Goal: Task Accomplishment & Management: Manage account settings

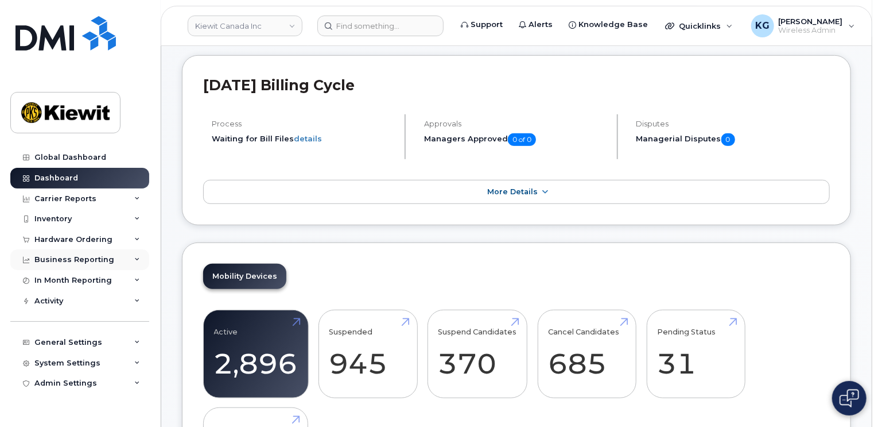
scroll to position [230, 0]
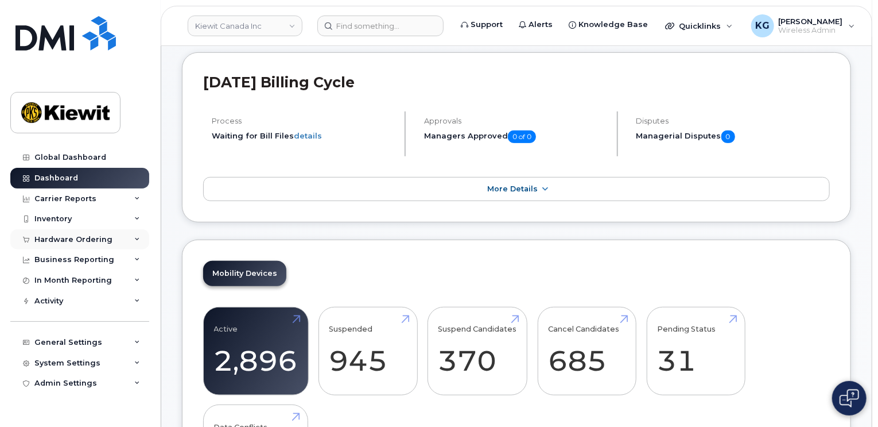
click at [138, 237] on icon at bounding box center [137, 240] width 6 height 6
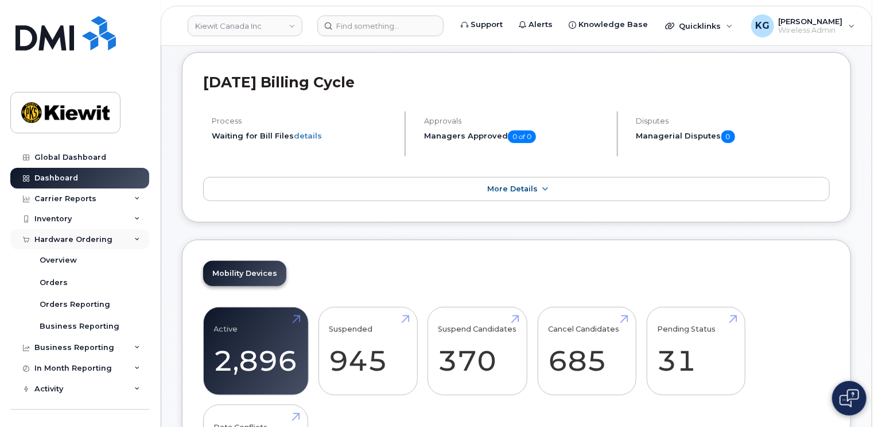
click at [134, 239] on icon at bounding box center [137, 240] width 6 height 6
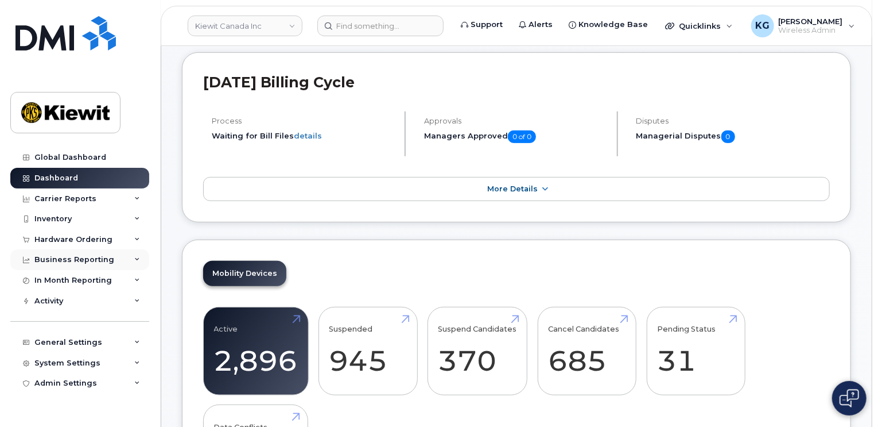
click at [136, 257] on icon at bounding box center [137, 260] width 6 height 6
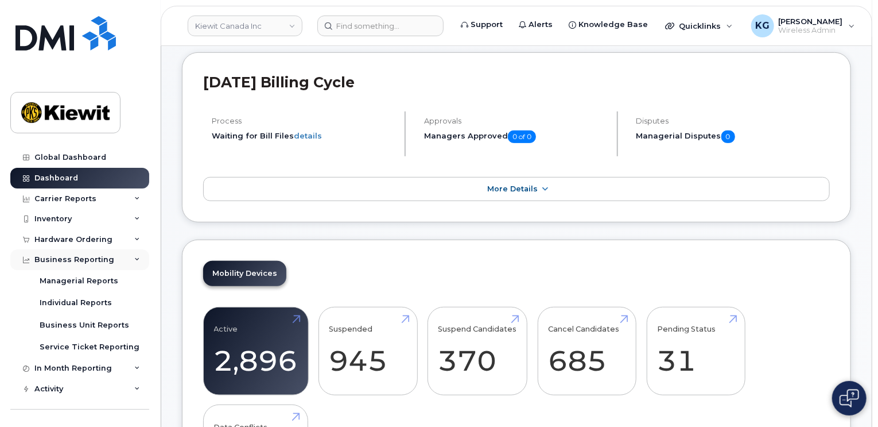
click at [136, 257] on icon at bounding box center [137, 260] width 6 height 6
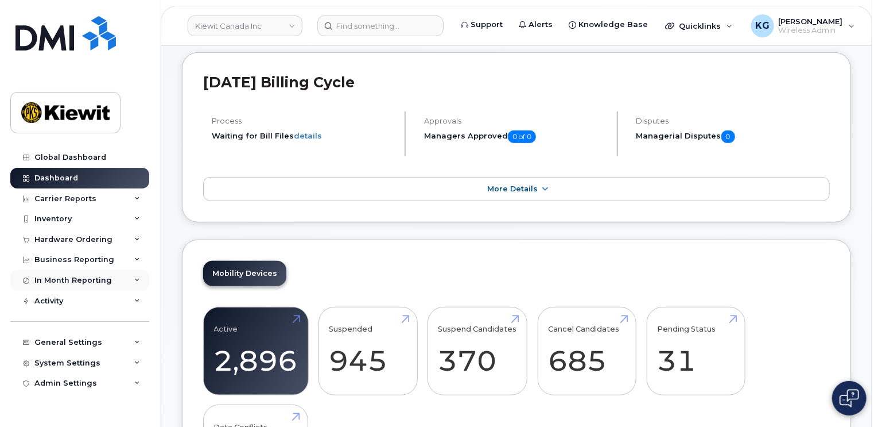
click at [135, 279] on icon at bounding box center [137, 280] width 6 height 6
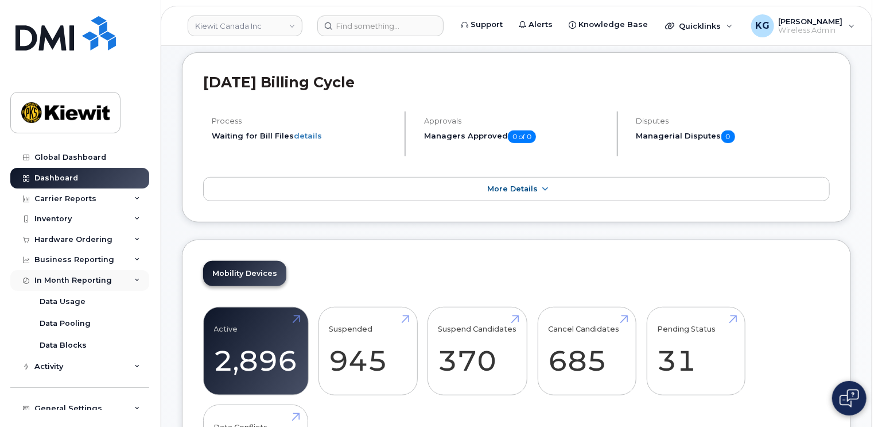
click at [135, 279] on icon at bounding box center [137, 280] width 6 height 6
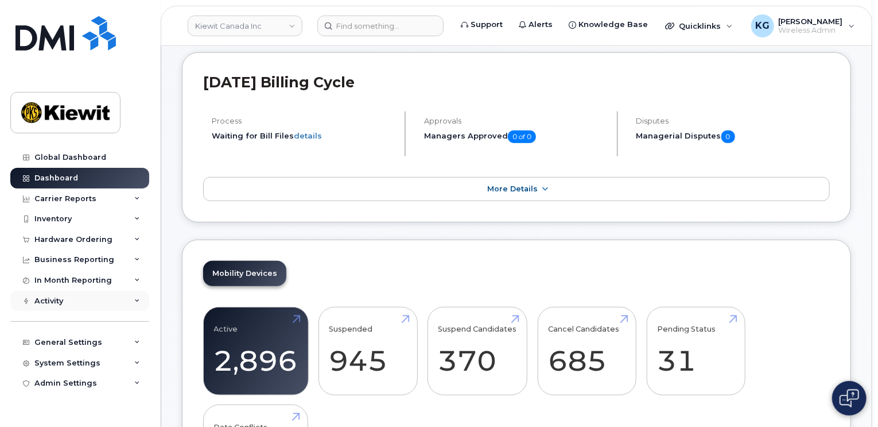
click at [134, 298] on icon at bounding box center [137, 301] width 6 height 6
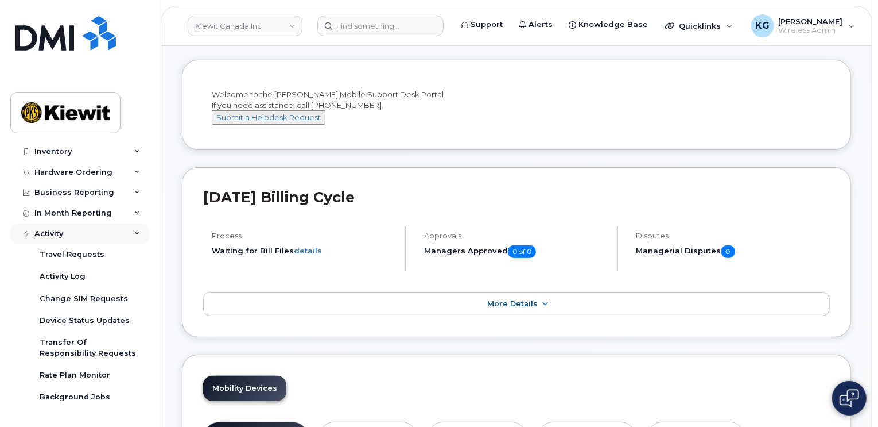
scroll to position [33, 0]
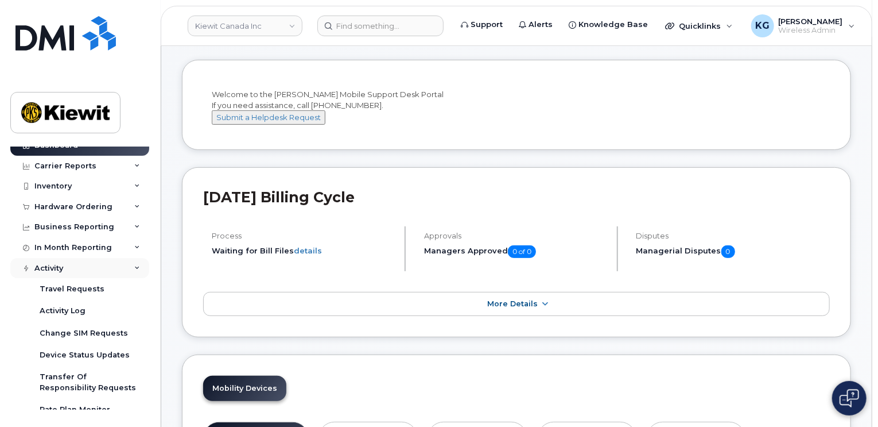
click at [133, 272] on div "Activity" at bounding box center [79, 268] width 139 height 21
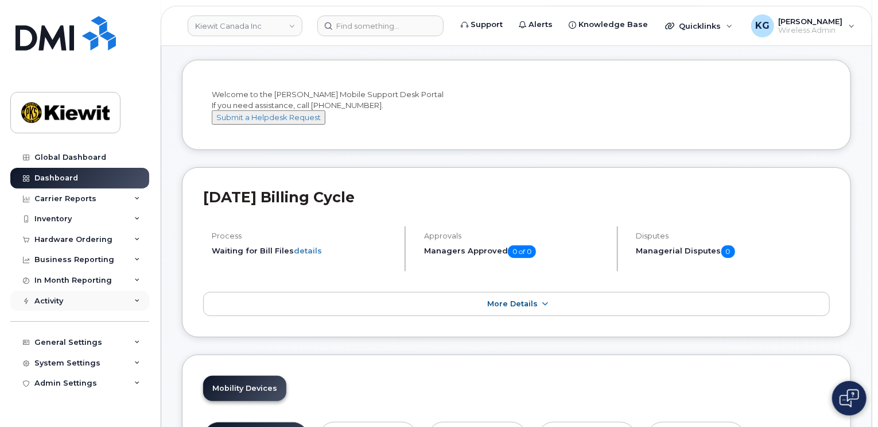
scroll to position [0, 0]
click at [135, 196] on icon at bounding box center [137, 199] width 6 height 6
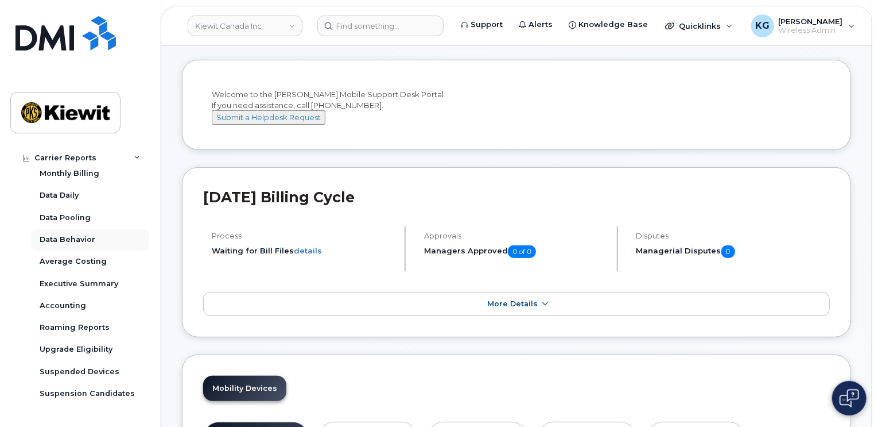
scroll to position [57, 0]
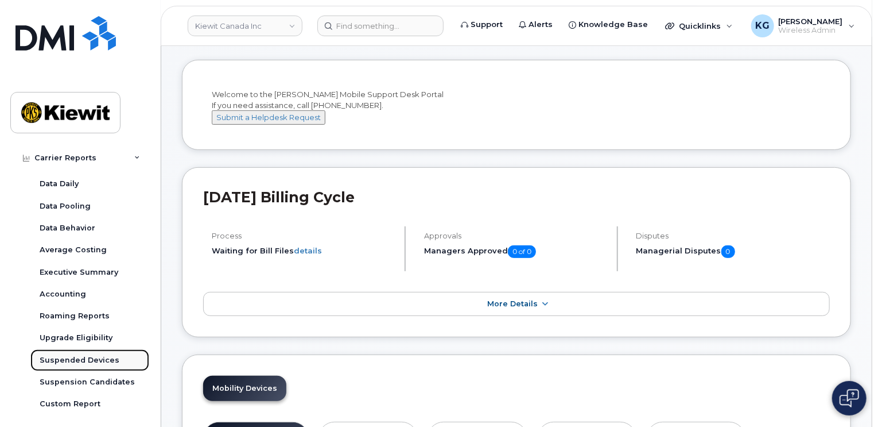
click at [83, 355] on div "Suspended Devices" at bounding box center [80, 360] width 80 height 10
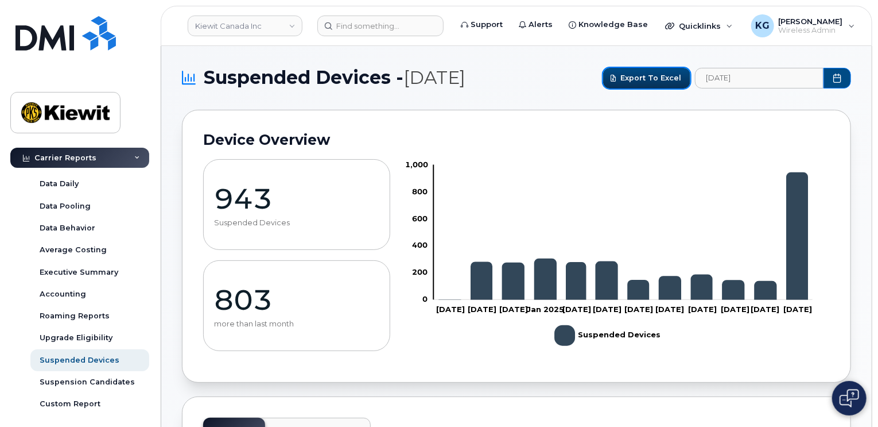
click at [636, 78] on span "Export to Excel" at bounding box center [651, 77] width 61 height 11
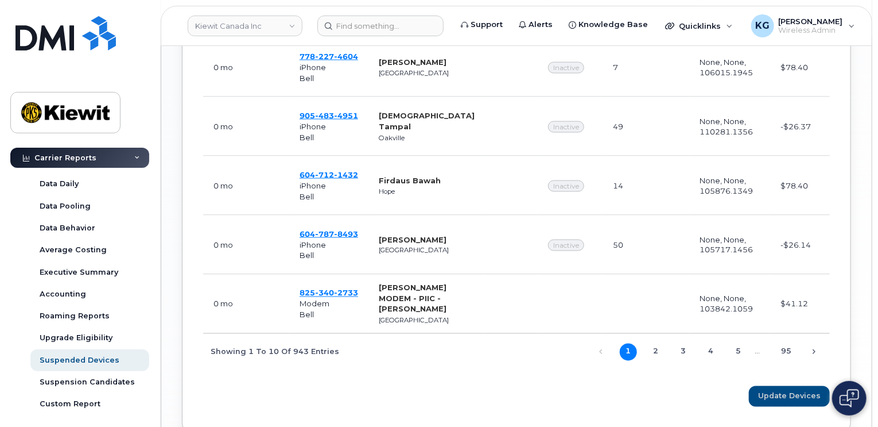
scroll to position [861, 0]
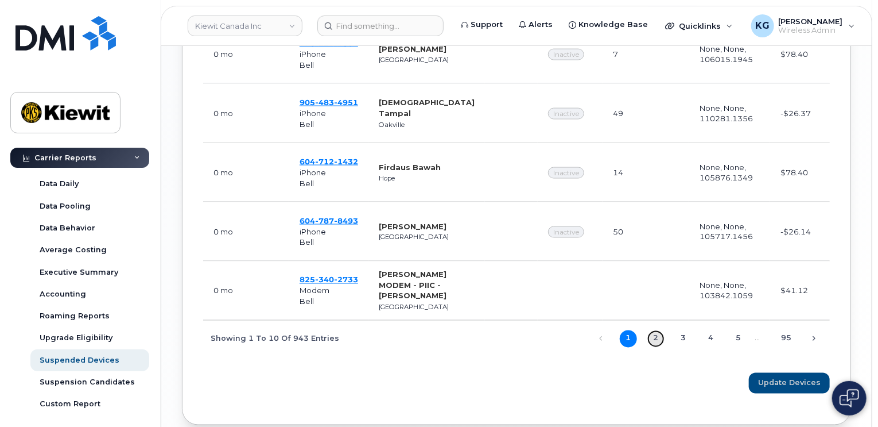
click at [662, 347] on link "2" at bounding box center [656, 338] width 17 height 17
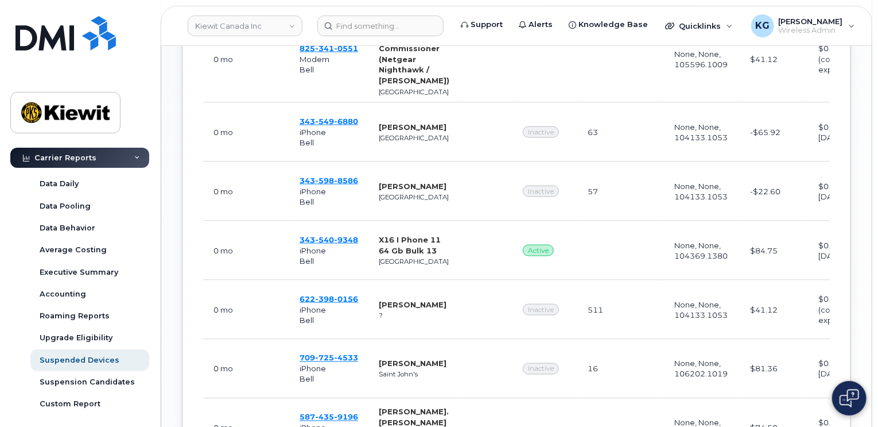
scroll to position [689, 0]
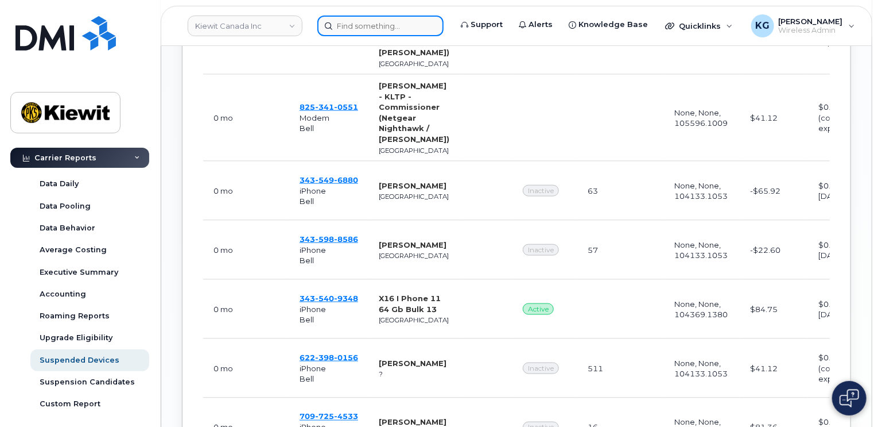
click at [390, 18] on input at bounding box center [380, 26] width 126 height 21
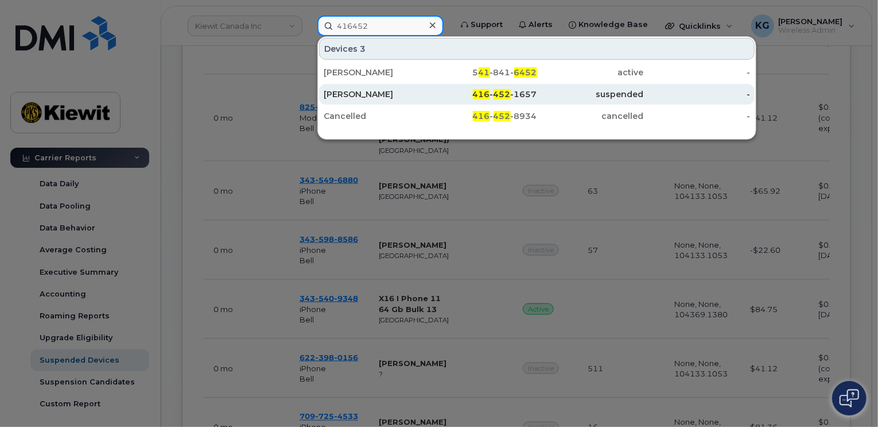
type input "416452"
click at [362, 93] on div "Marius Goga" at bounding box center [377, 93] width 107 height 11
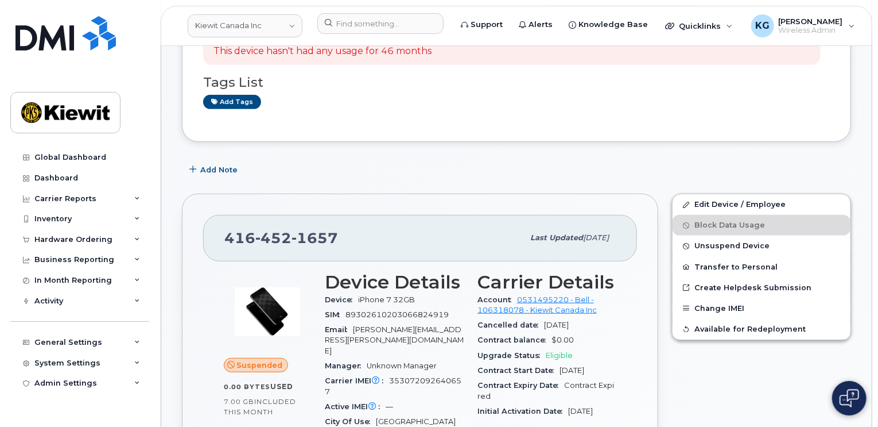
scroll to position [344, 0]
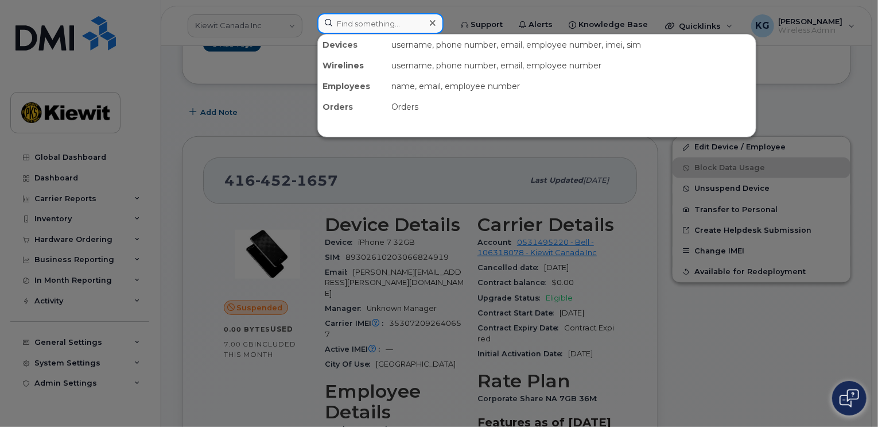
click at [386, 27] on input at bounding box center [380, 23] width 126 height 21
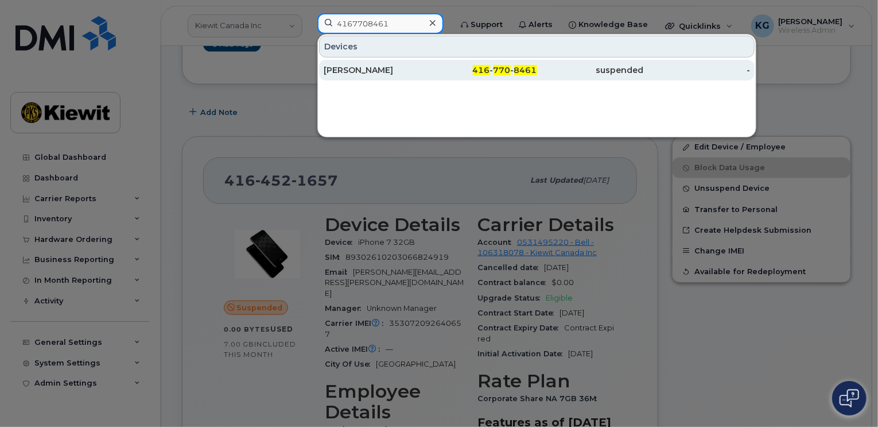
type input "4167708461"
click at [386, 66] on div "Kris Wang" at bounding box center [377, 69] width 107 height 11
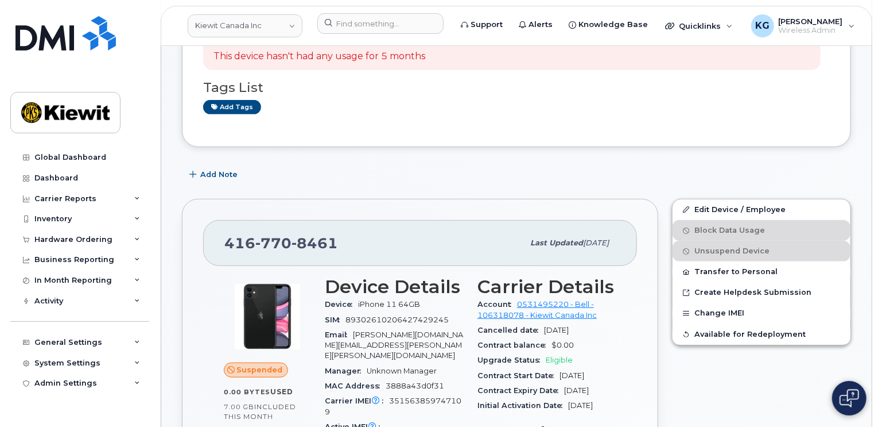
scroll to position [287, 0]
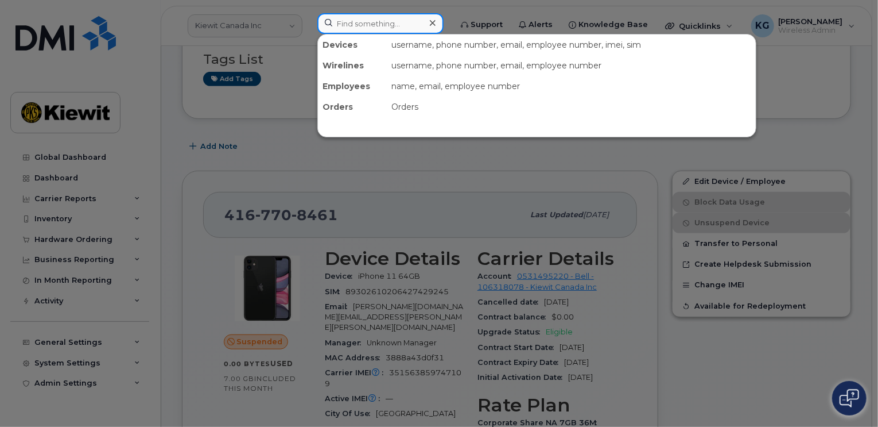
click at [361, 28] on input at bounding box center [380, 23] width 126 height 21
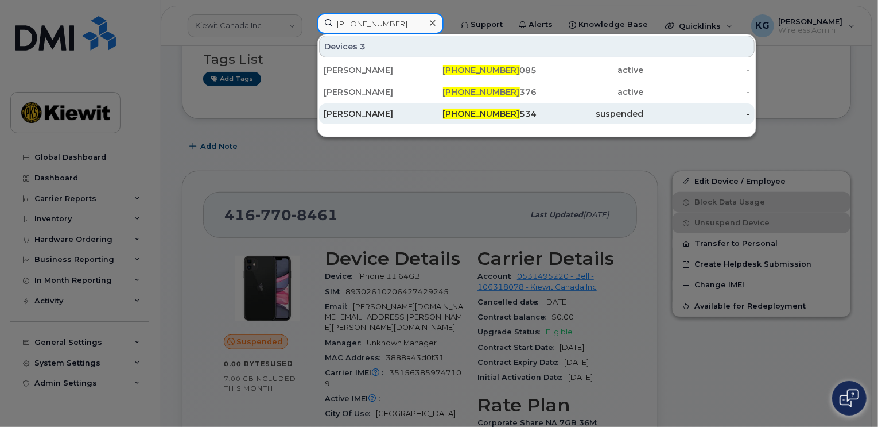
type input "647-524-8"
click at [381, 112] on div "Stephen Danku" at bounding box center [377, 113] width 107 height 11
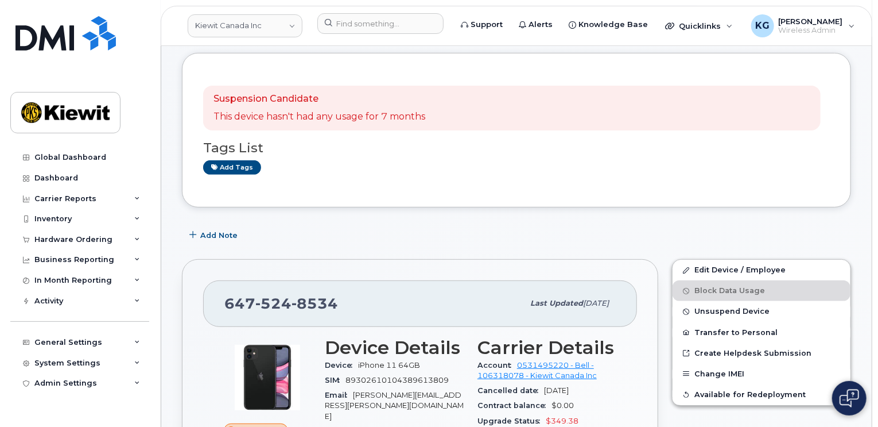
scroll to position [57, 0]
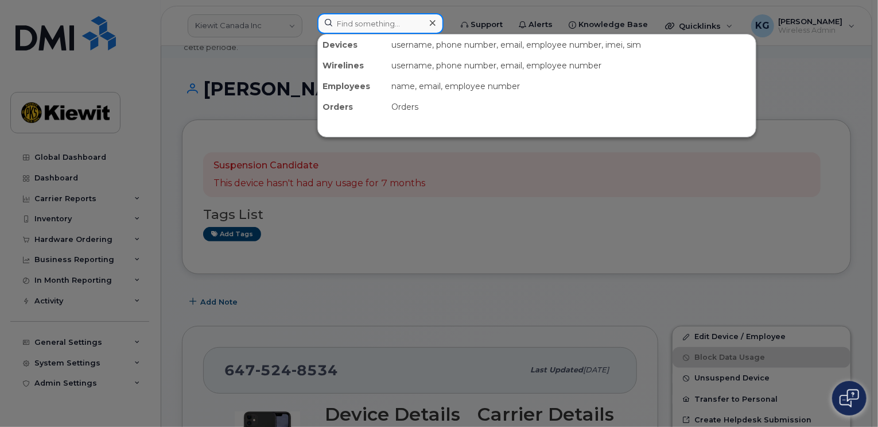
click at [361, 29] on input at bounding box center [380, 23] width 126 height 21
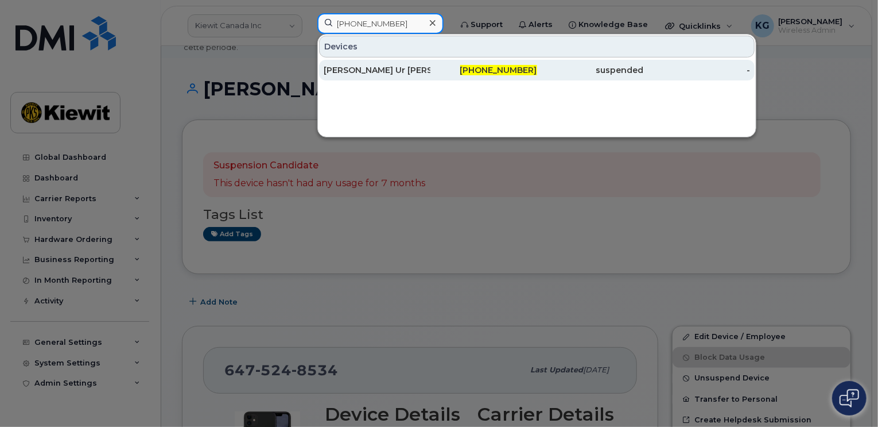
type input "416-768-3428"
click at [356, 73] on div "Hannan Ur Rehman" at bounding box center [377, 69] width 107 height 11
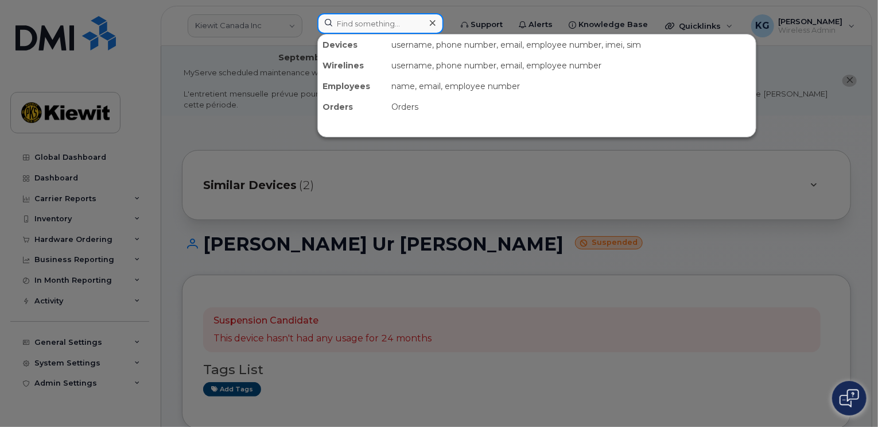
click at [350, 29] on input at bounding box center [380, 23] width 126 height 21
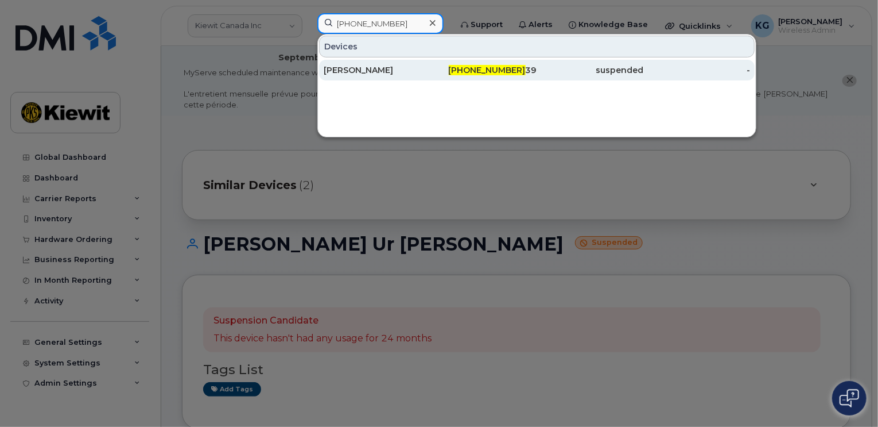
type input "647-542-89"
click at [386, 70] on div "David Krolicki" at bounding box center [377, 69] width 107 height 11
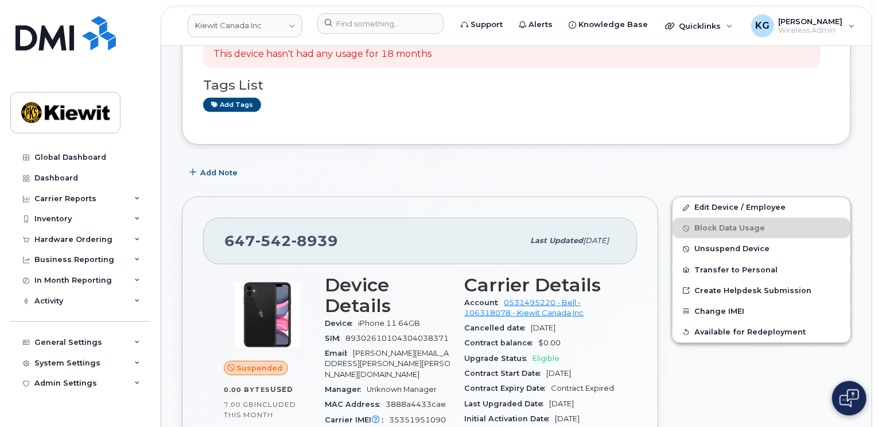
scroll to position [287, 0]
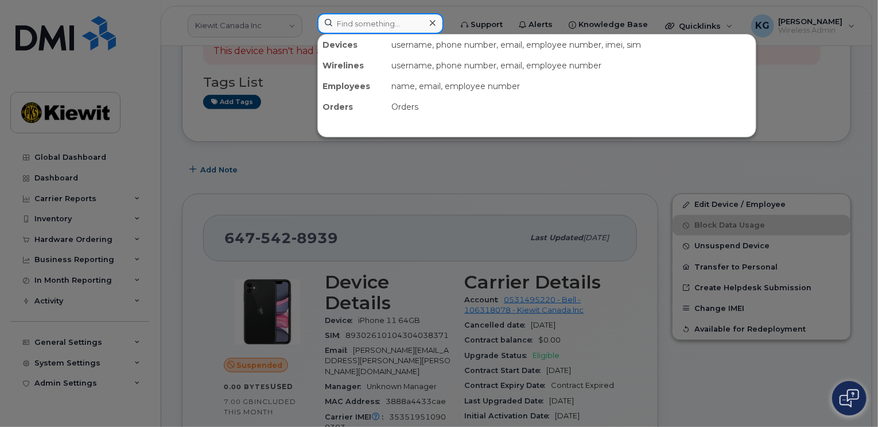
click at [358, 24] on input at bounding box center [380, 23] width 126 height 21
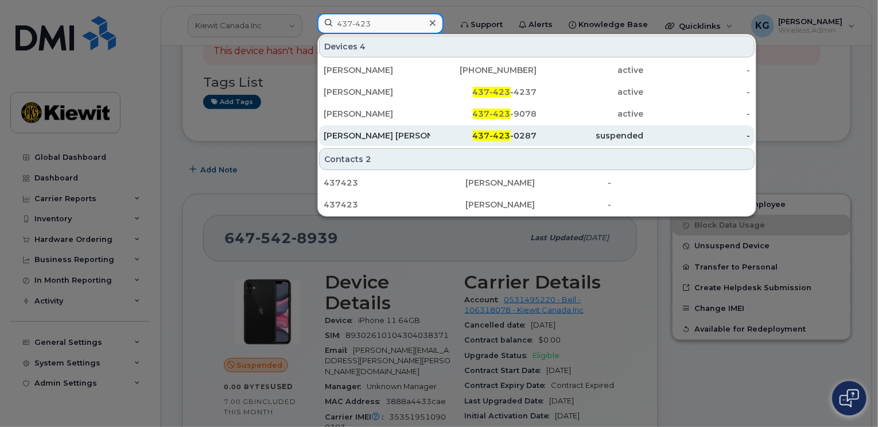
type input "437-423"
click at [373, 135] on div "[PERSON_NAME] [PERSON_NAME]" at bounding box center [377, 135] width 107 height 11
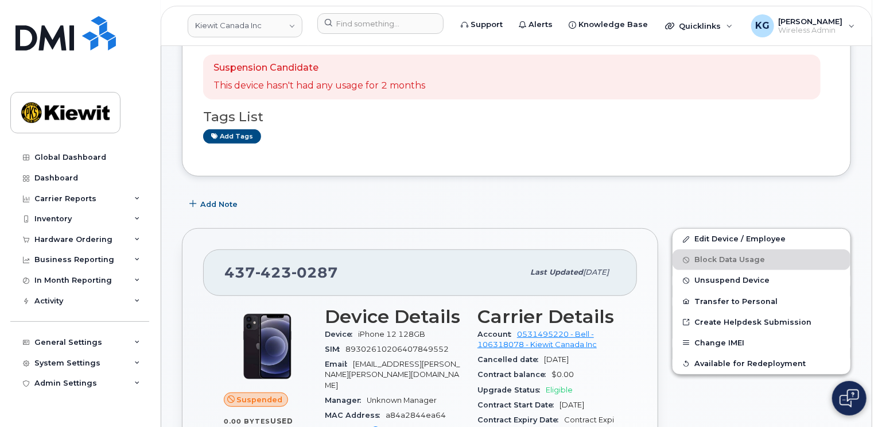
scroll to position [104, 0]
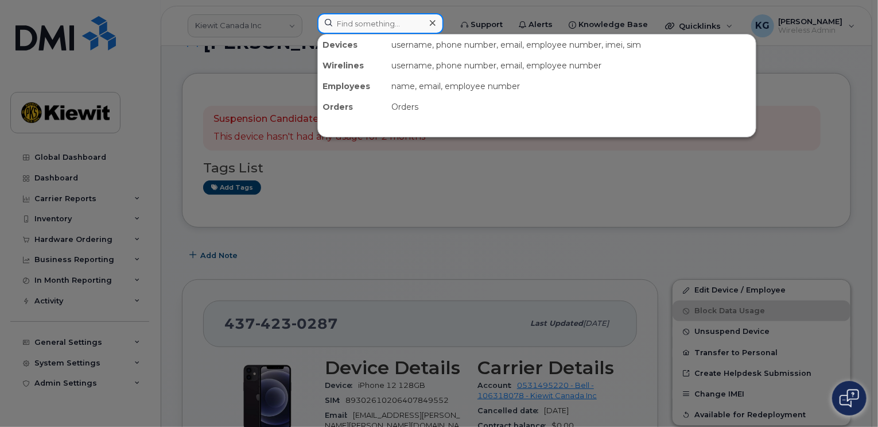
click at [365, 26] on input at bounding box center [380, 23] width 126 height 21
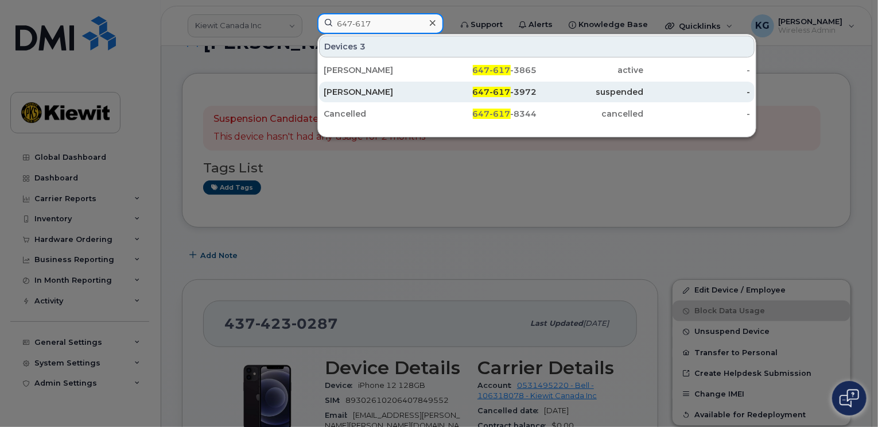
type input "647-617"
click at [344, 91] on div "[PERSON_NAME]" at bounding box center [377, 91] width 107 height 11
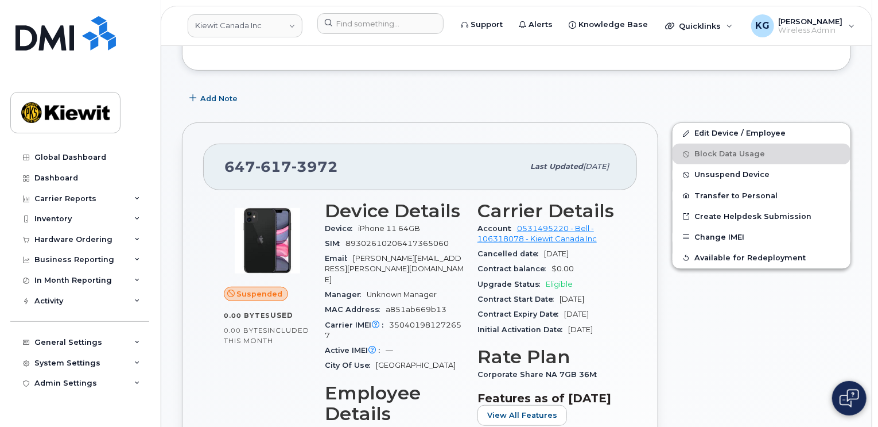
scroll to position [219, 0]
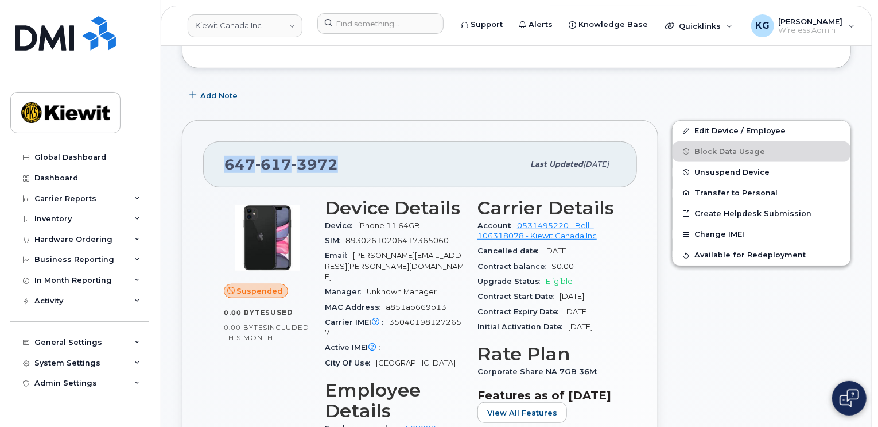
drag, startPoint x: 342, startPoint y: 151, endPoint x: 227, endPoint y: 153, distance: 114.8
click at [227, 153] on div "647 617 3972" at bounding box center [373, 164] width 299 height 24
copy span "647 617 3972"
click at [344, 23] on input at bounding box center [380, 23] width 126 height 21
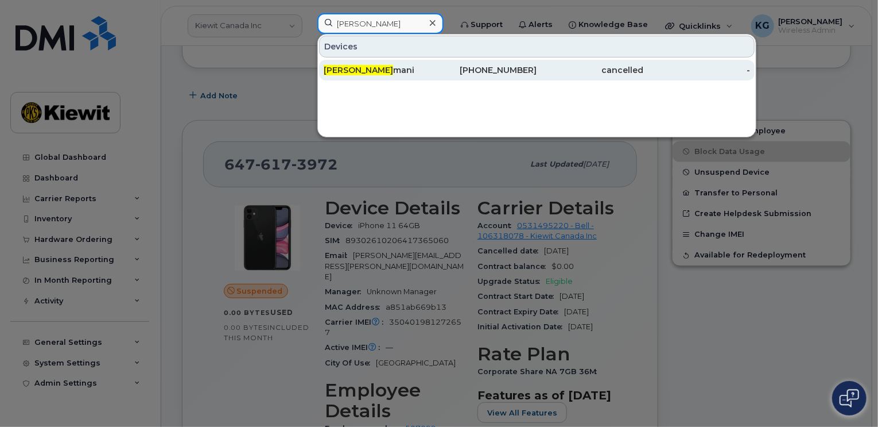
type input "Farid Sa"
click at [340, 75] on div "Farid Sa mani" at bounding box center [377, 69] width 107 height 11
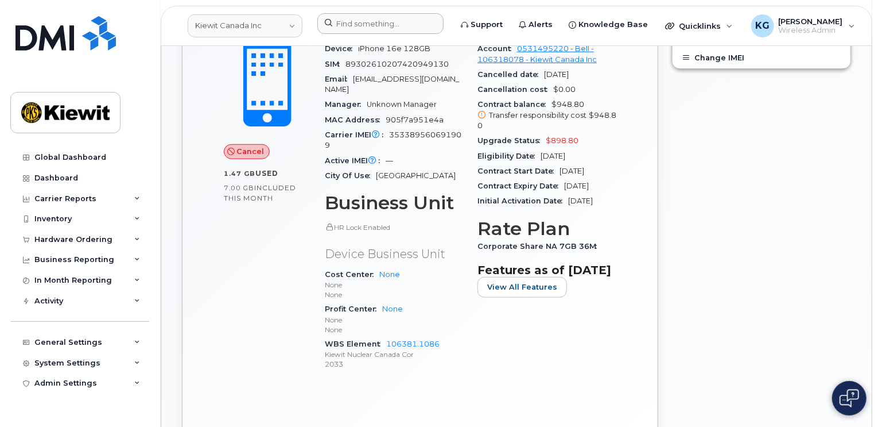
scroll to position [344, 0]
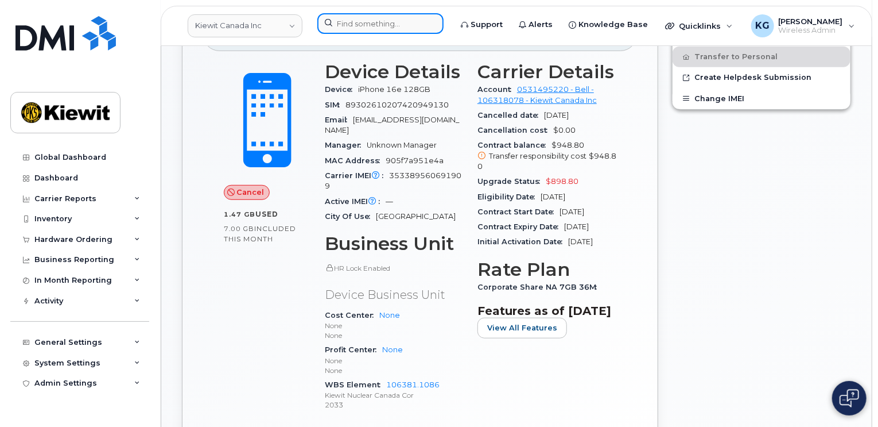
click at [373, 27] on input at bounding box center [380, 23] width 126 height 21
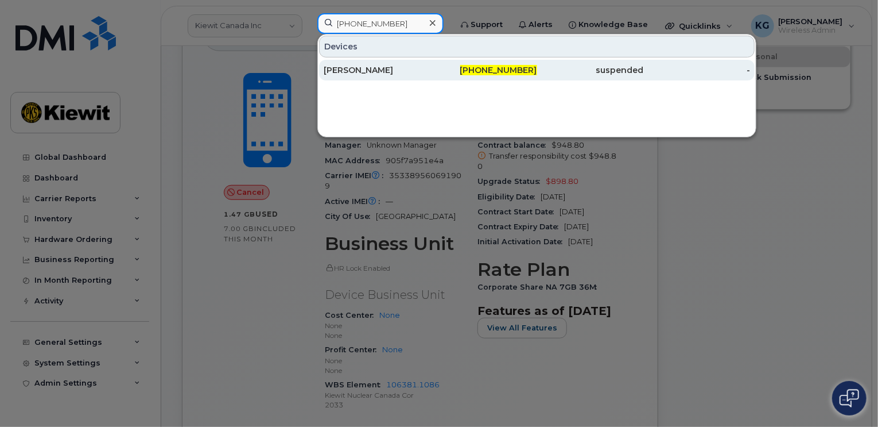
type input "[PHONE_NUMBER]"
click at [385, 64] on div "[PERSON_NAME]" at bounding box center [377, 69] width 107 height 11
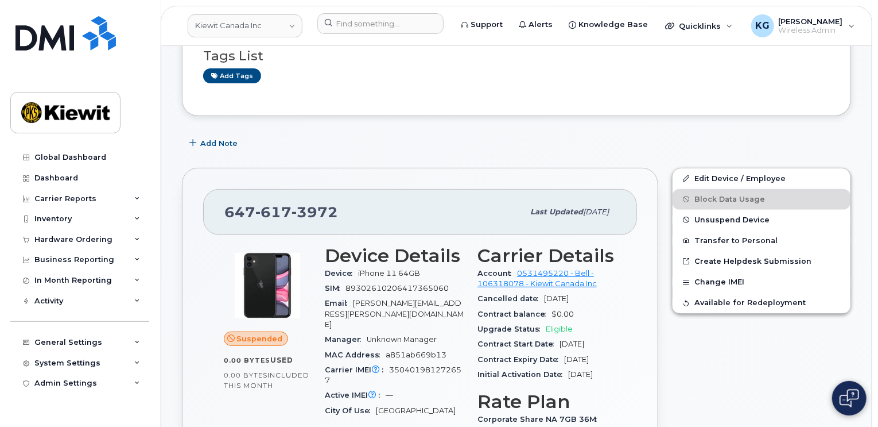
scroll to position [172, 0]
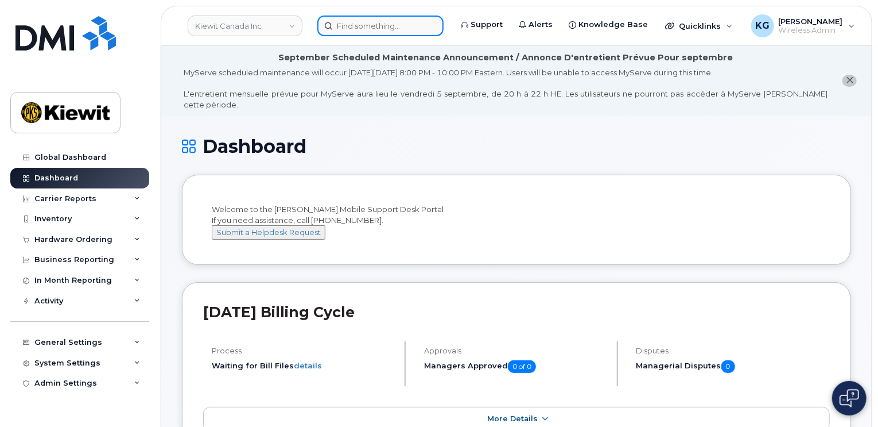
click at [345, 29] on input at bounding box center [380, 26] width 126 height 21
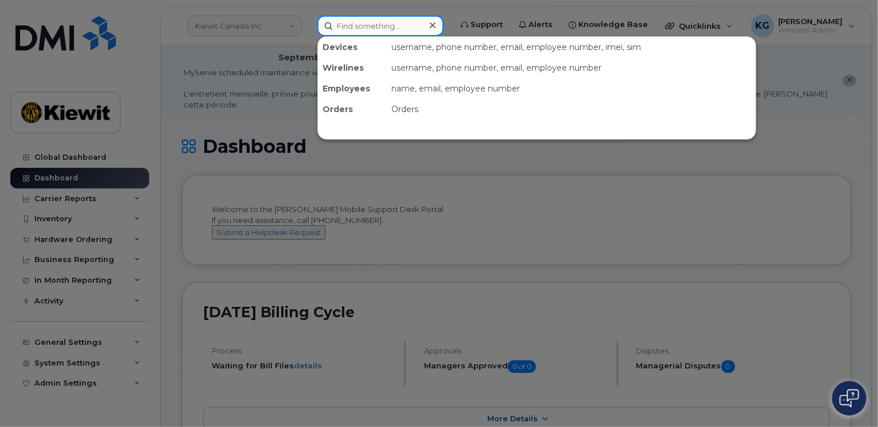
click at [388, 21] on input at bounding box center [380, 26] width 126 height 21
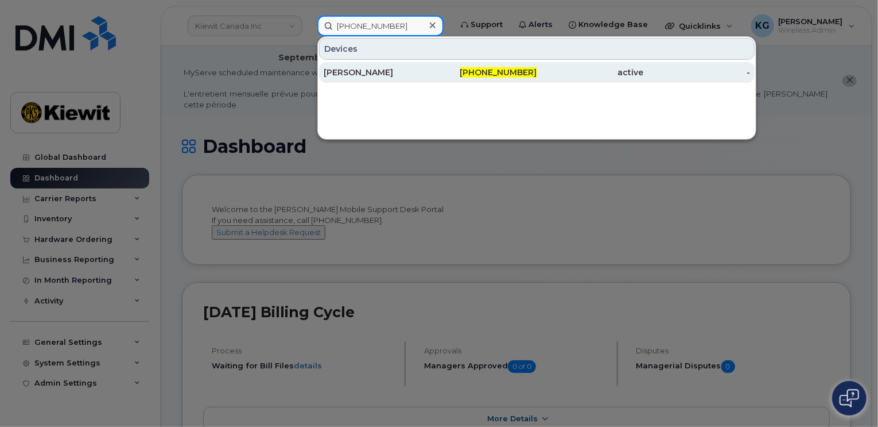
type input "902-631-2305"
click at [381, 67] on div "Dylan Creaser" at bounding box center [377, 72] width 107 height 11
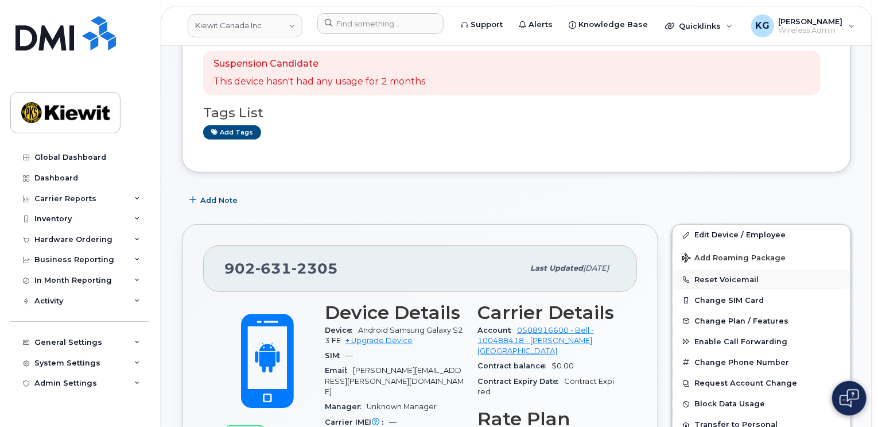
scroll to position [172, 0]
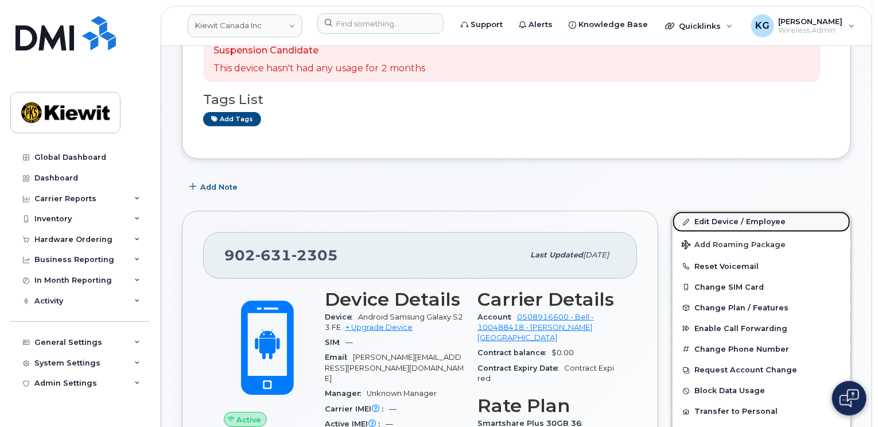
click at [733, 211] on link "Edit Device / Employee" at bounding box center [762, 221] width 178 height 21
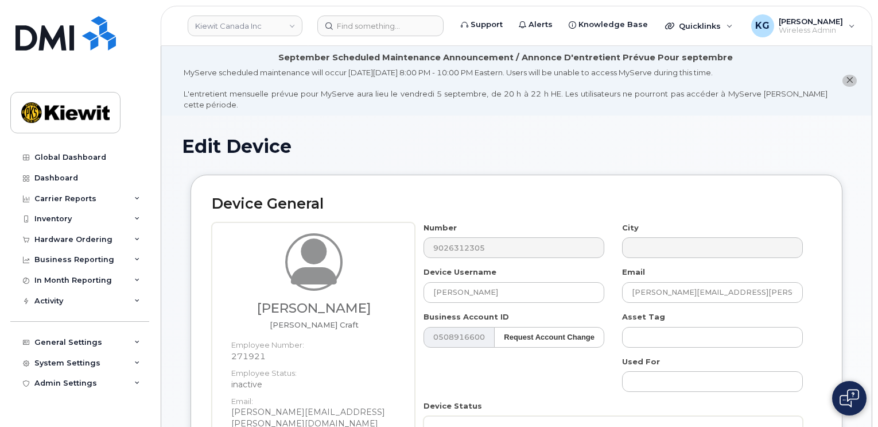
select select "14059"
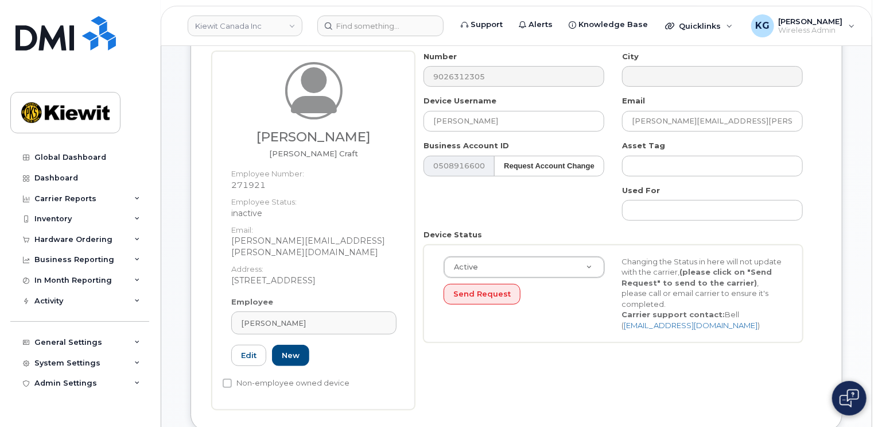
scroll to position [172, 0]
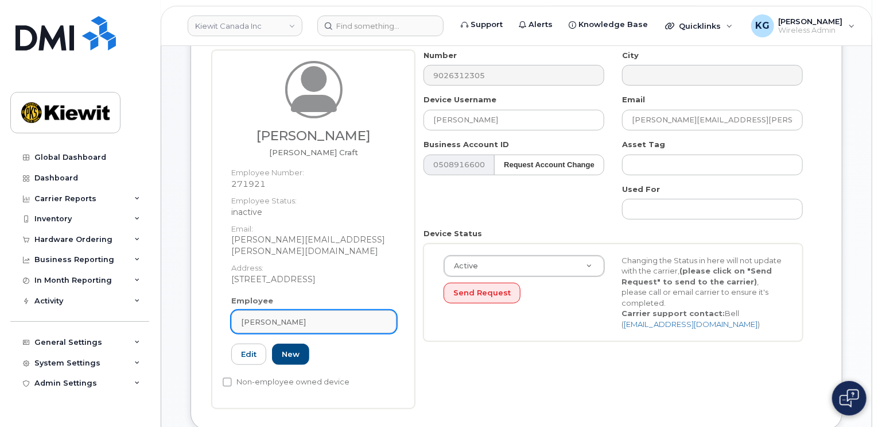
click at [313, 316] on div "[PERSON_NAME]" at bounding box center [314, 321] width 146 height 11
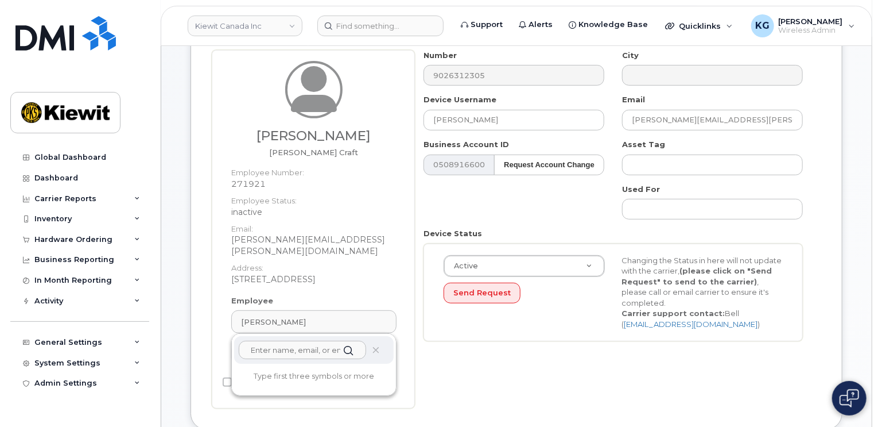
click at [294, 340] on input "text" at bounding box center [302, 349] width 127 height 18
type input "N"
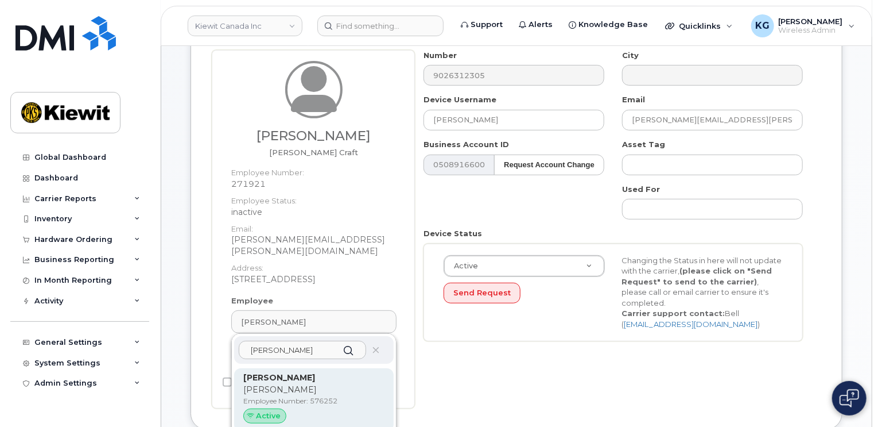
type input "Mary Iak"
click at [270, 384] on p "Mary" at bounding box center [313, 390] width 141 height 12
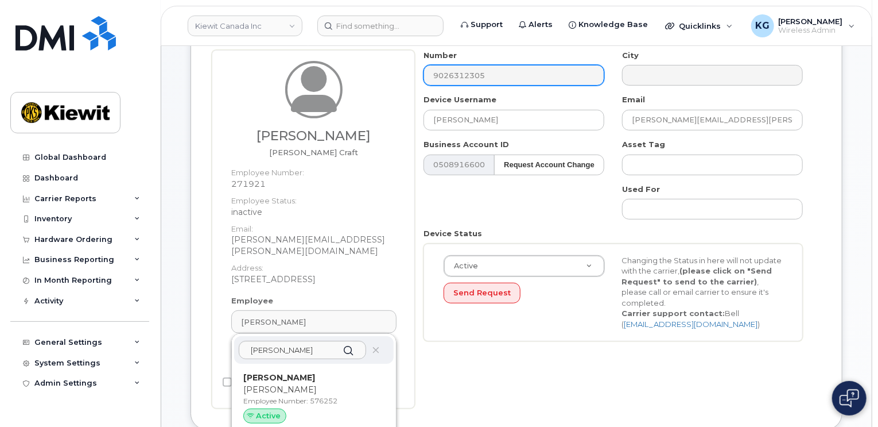
type input "576252"
type input "[PERSON_NAME]"
type input "[PERSON_NAME][EMAIL_ADDRESS][PERSON_NAME][DOMAIN_NAME]"
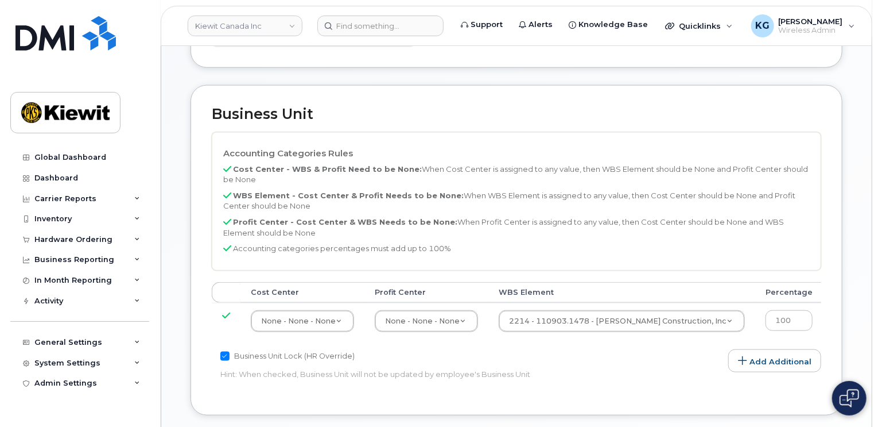
scroll to position [517, 0]
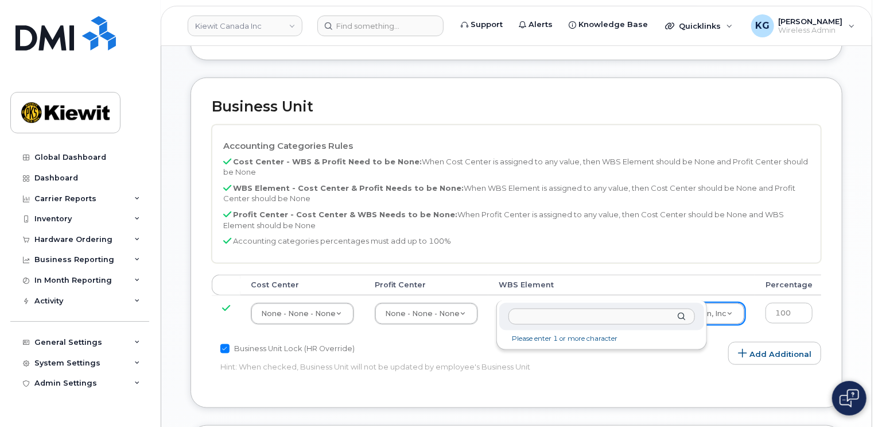
click at [524, 312] on input "text" at bounding box center [602, 316] width 187 height 17
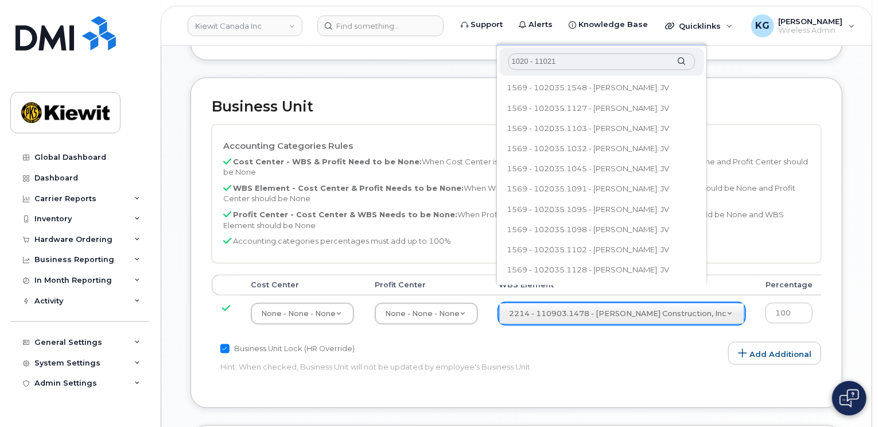
type input "1020 - 110216"
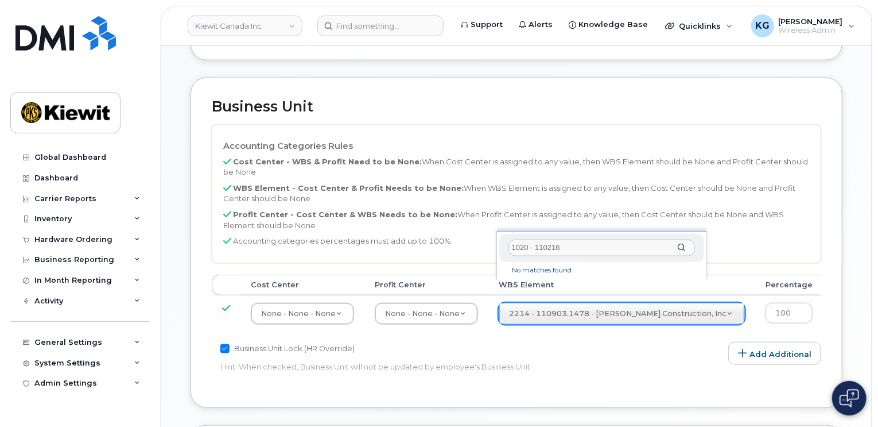
drag, startPoint x: 573, startPoint y: 251, endPoint x: 502, endPoint y: 251, distance: 70.6
click at [502, 251] on div "1020 - 110216" at bounding box center [601, 248] width 205 height 28
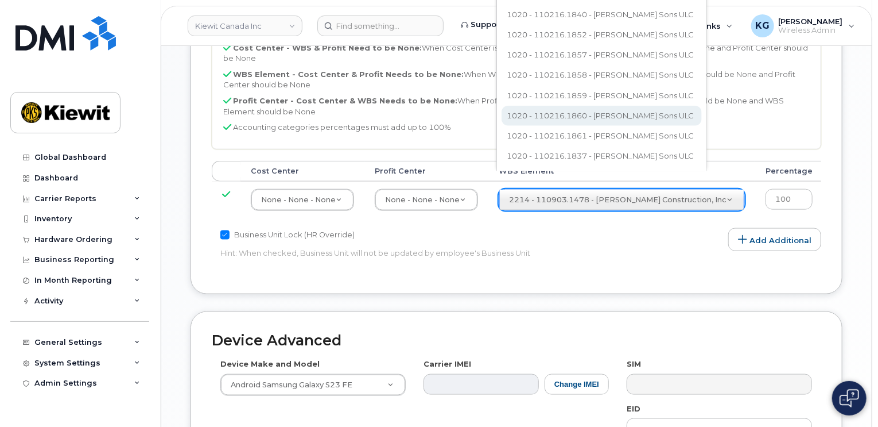
scroll to position [632, 0]
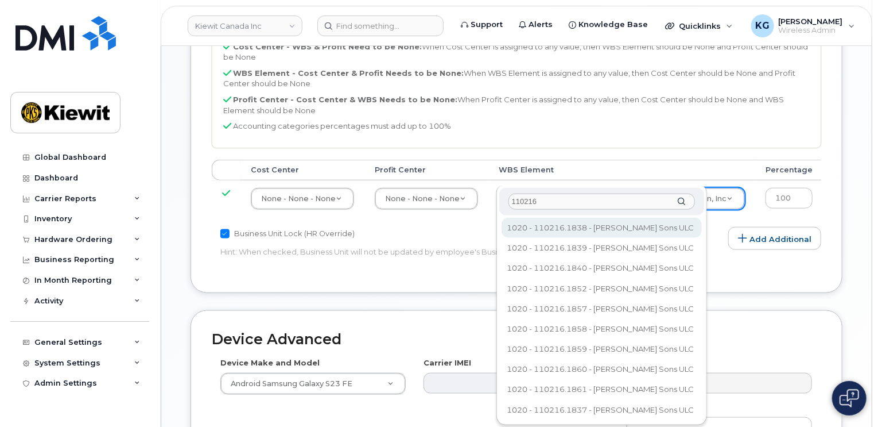
type input "110216"
type input "33524493"
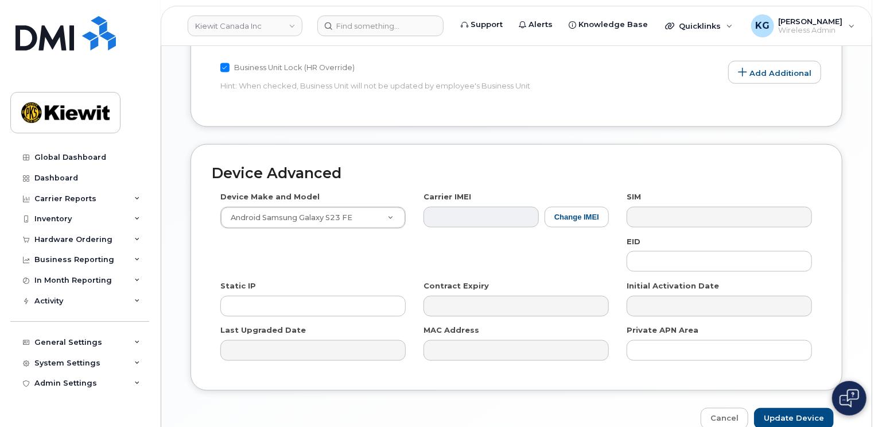
scroll to position [832, 0]
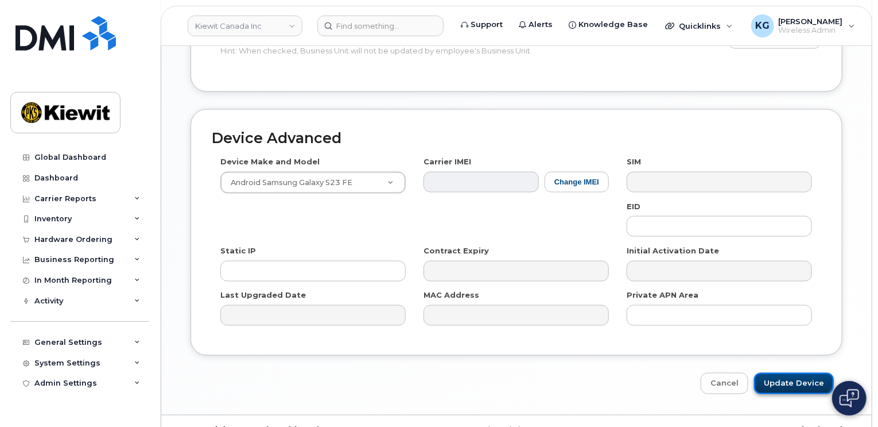
click at [789, 373] on input "Update Device" at bounding box center [794, 383] width 80 height 21
type input "Saving..."
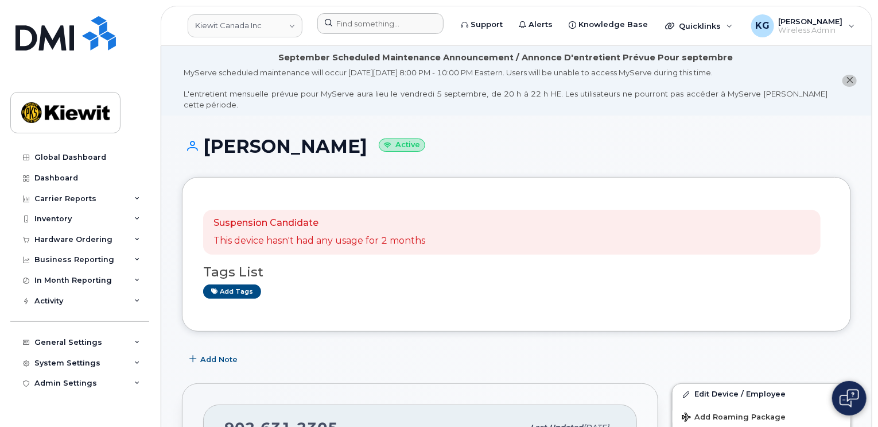
click at [352, 13] on div at bounding box center [380, 23] width 126 height 21
click at [354, 23] on input at bounding box center [380, 23] width 126 height 21
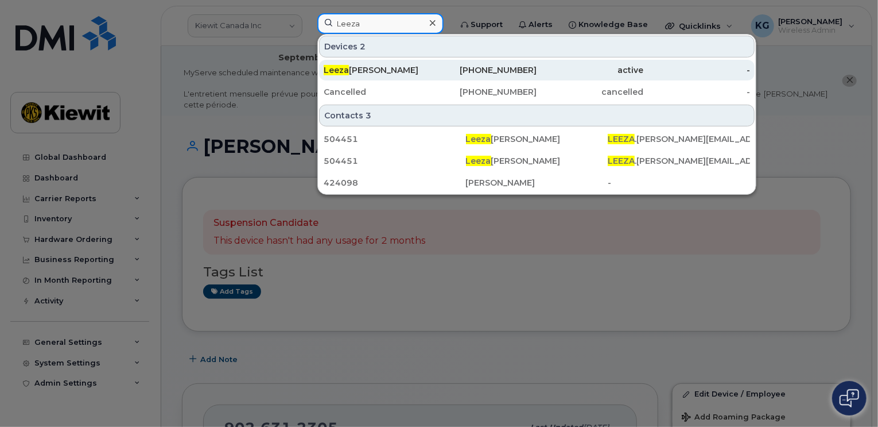
type input "Leeza"
click at [351, 65] on div "Leeza Truong" at bounding box center [377, 69] width 107 height 11
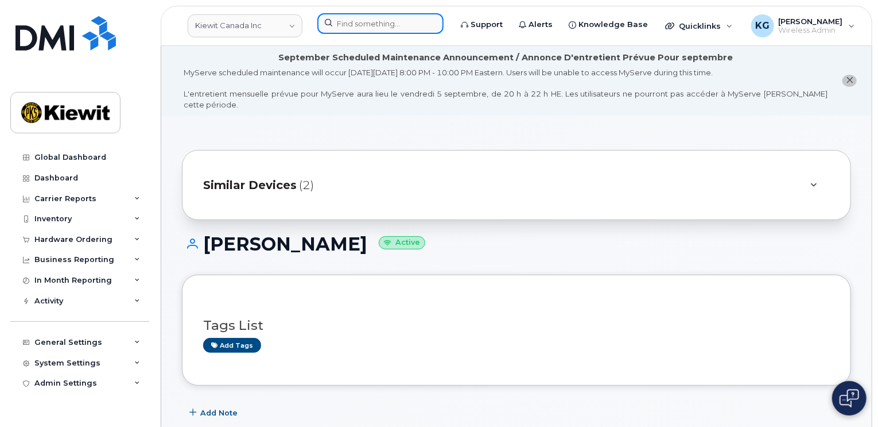
click at [358, 18] on input at bounding box center [380, 23] width 126 height 21
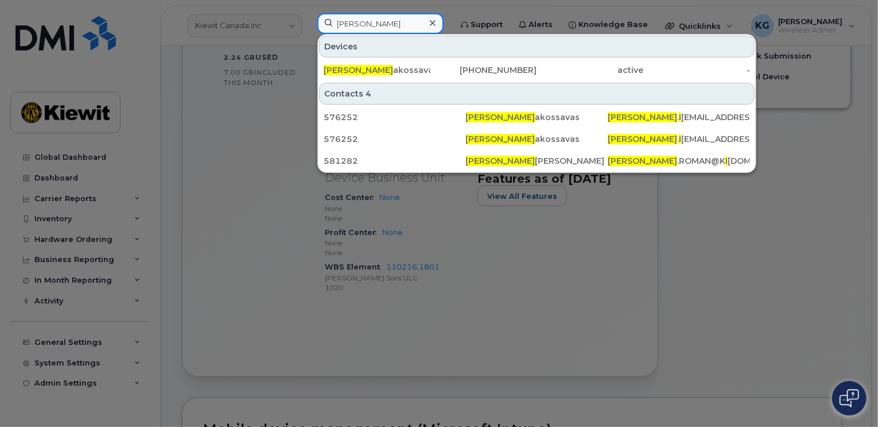
scroll to position [517, 0]
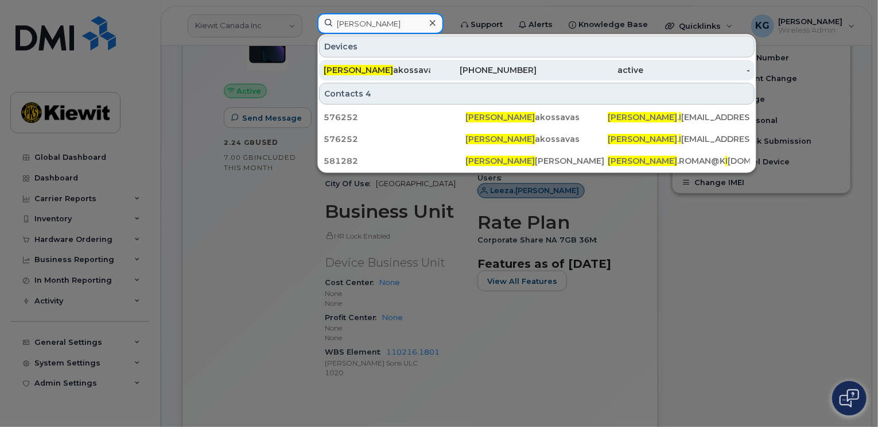
type input "Mary I"
click at [459, 64] on div "902-631-2305" at bounding box center [484, 70] width 107 height 21
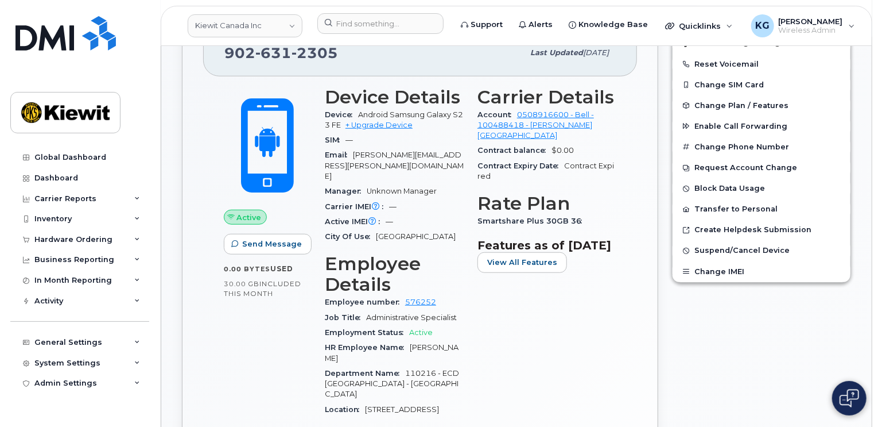
scroll to position [230, 0]
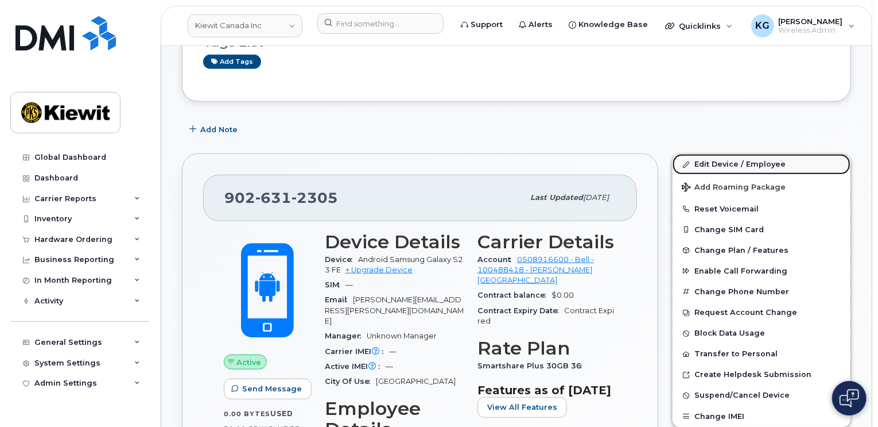
click at [737, 154] on link "Edit Device / Employee" at bounding box center [762, 164] width 178 height 21
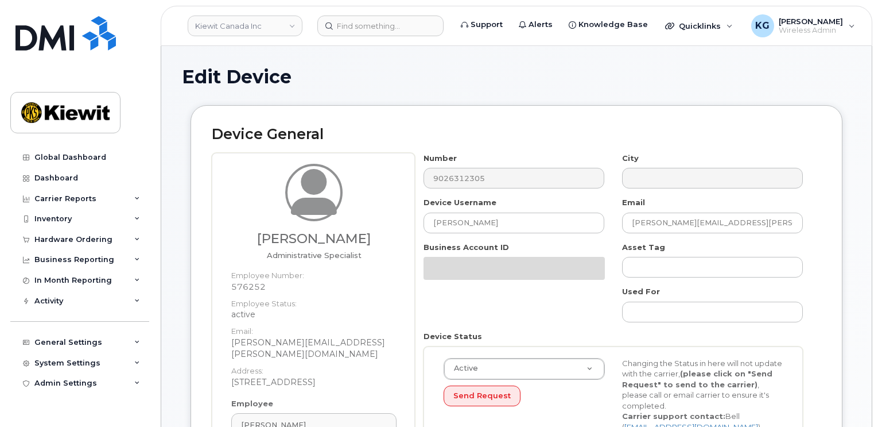
select select "14059"
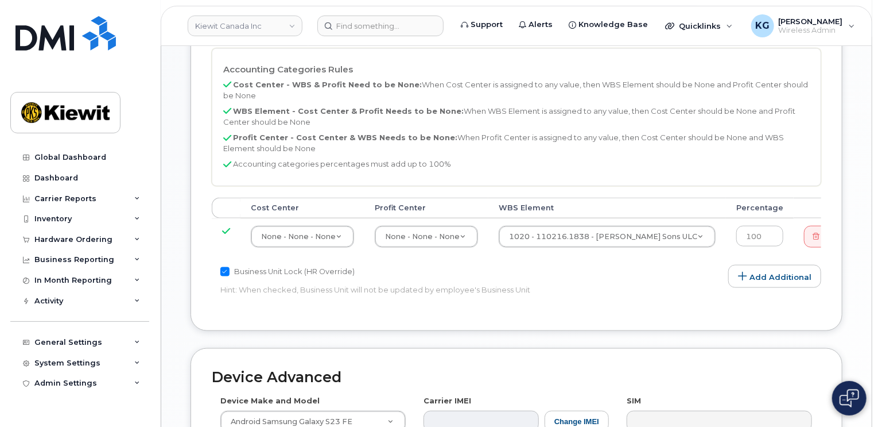
scroll to position [632, 0]
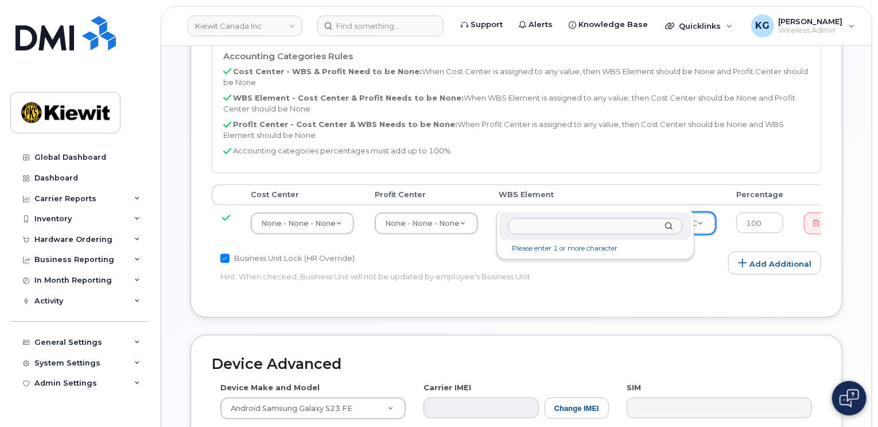
click at [544, 229] on input "text" at bounding box center [596, 226] width 174 height 17
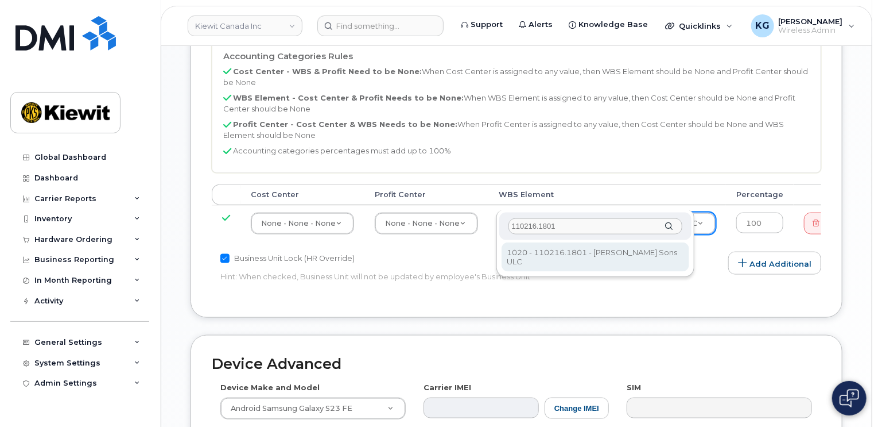
type input "110216.1801"
type input "33524105"
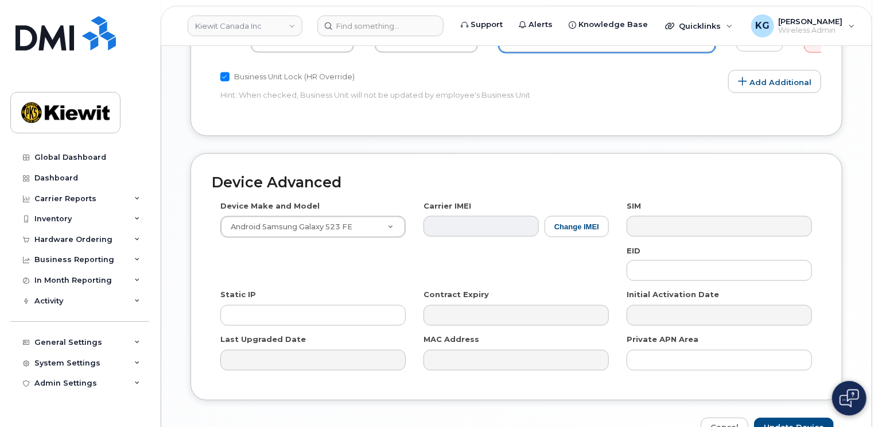
scroll to position [857, 0]
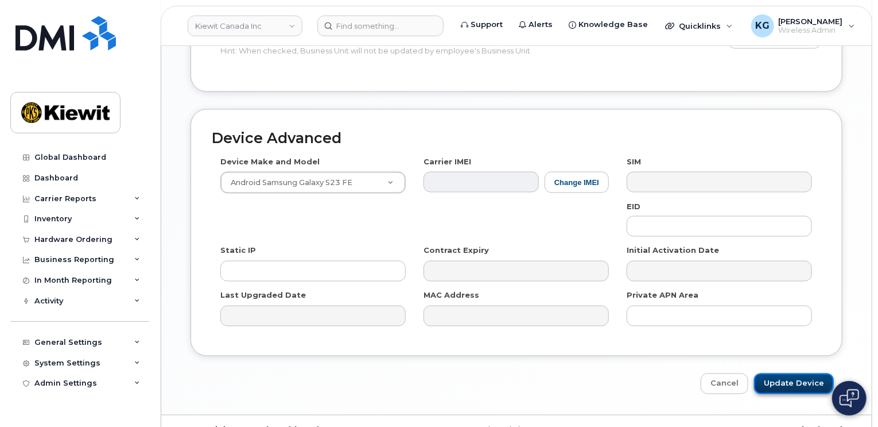
click at [799, 373] on input "Update Device" at bounding box center [794, 383] width 80 height 21
type input "Saving..."
